Goal: Check status

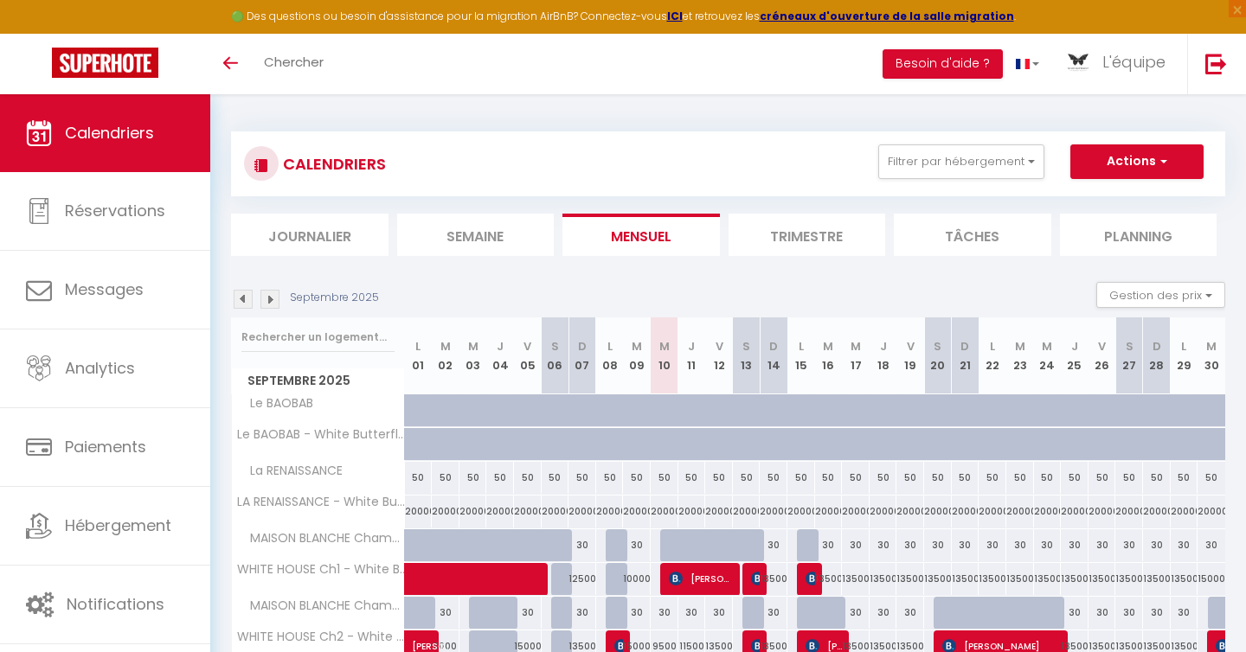
select select
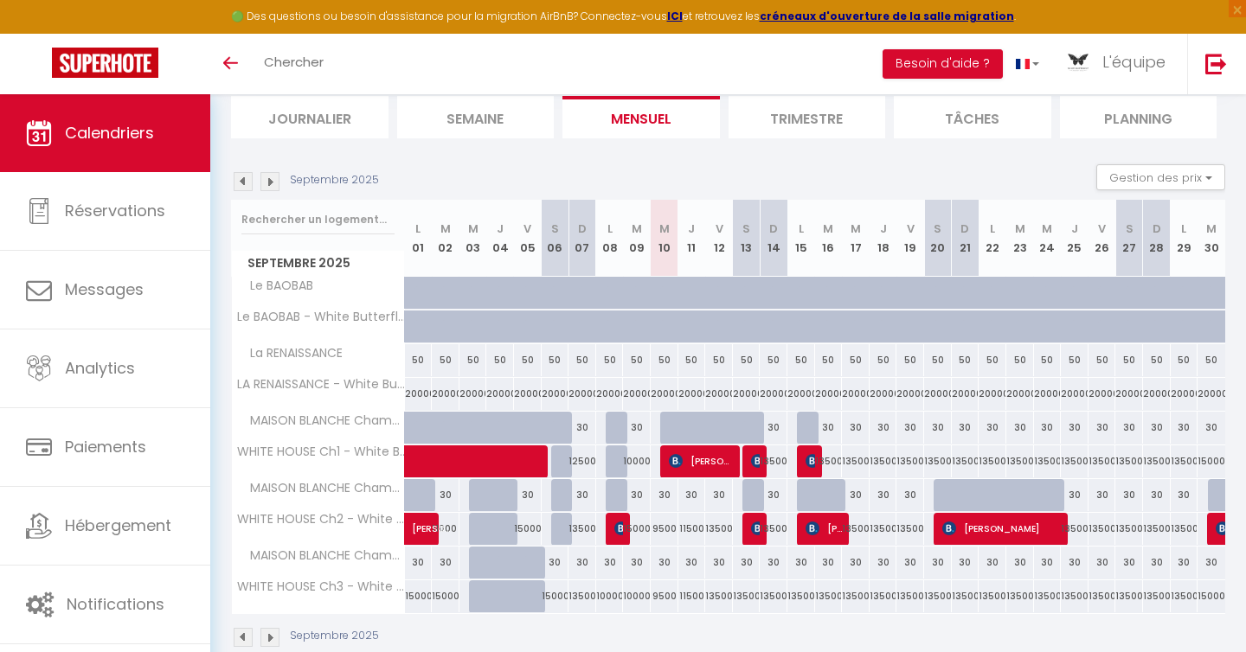
scroll to position [118, 0]
click at [673, 465] on img at bounding box center [676, 461] width 14 height 14
select select "OK"
select select "KO"
select select "0"
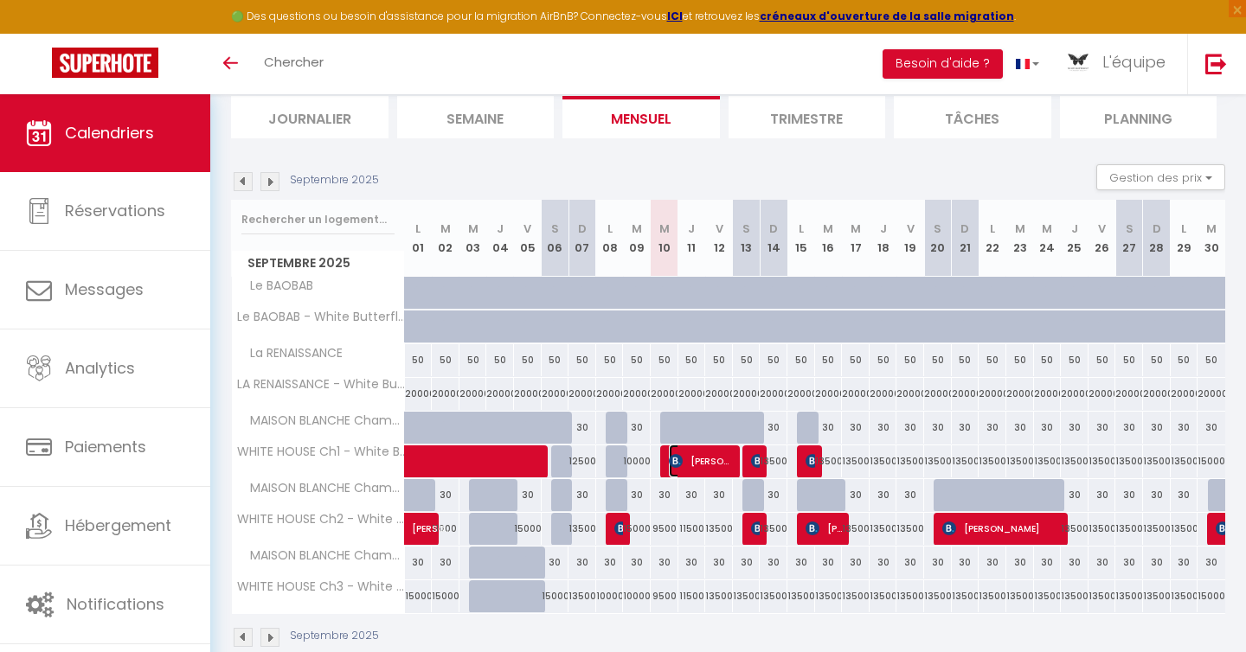
select select "0"
select select "1"
select select
